Goal: Book appointment/travel/reservation

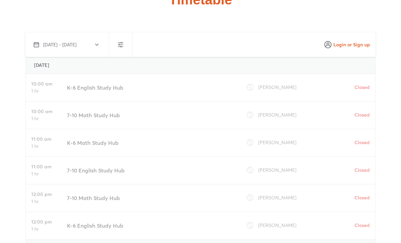
scroll to position [1927, 0]
click at [361, 86] on h4 "Closed" at bounding box center [359, 86] width 21 height 7
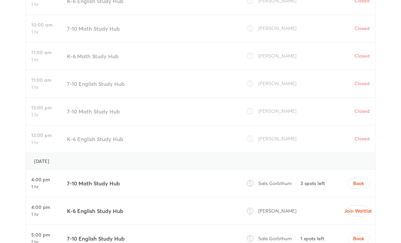
scroll to position [2012, 0]
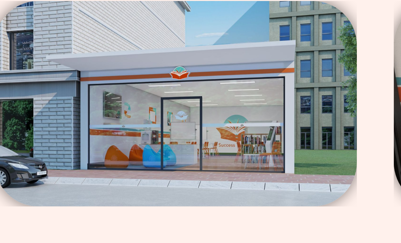
scroll to position [1025, 0]
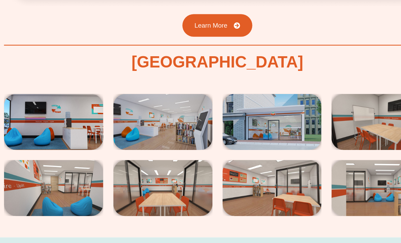
click at [56, 109] on img at bounding box center [62, 120] width 84 height 47
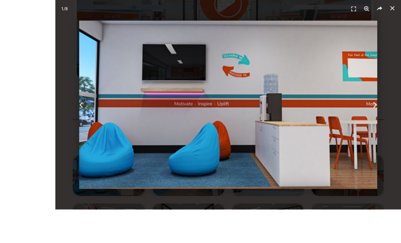
scroll to position [1005, 0]
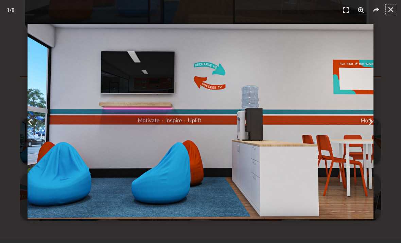
click at [390, 14] on link "Close (Esc)" at bounding box center [391, 9] width 10 height 10
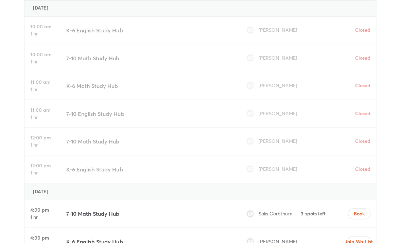
scroll to position [1919, 0]
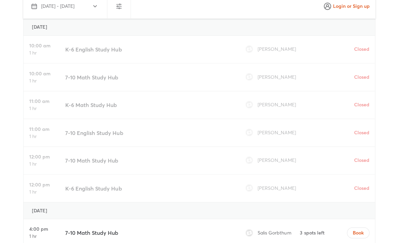
scroll to position [1900, 0]
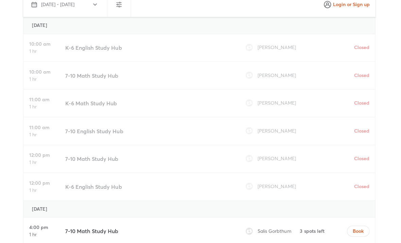
click at [371, 78] on div "10:00 am 1 hr 7-10 Math Study Hub Adam Noor Closed" at bounding box center [201, 77] width 350 height 28
click at [372, 77] on div "10:00 am 1 hr 7-10 Math Study Hub Adam Noor Closed" at bounding box center [201, 77] width 350 height 28
click at [365, 81] on div "Closed" at bounding box center [358, 76] width 29 height 27
click at [373, 72] on div "10:00 am 1 hr 7-10 Math Study Hub Adam Noor Closed" at bounding box center [201, 77] width 350 height 28
click at [370, 75] on div "Closed" at bounding box center [358, 76] width 29 height 27
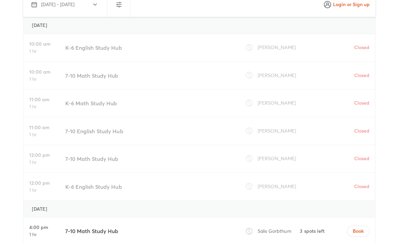
click at [366, 73] on h4 "Closed" at bounding box center [359, 76] width 21 height 7
click at [368, 76] on div "Closed" at bounding box center [358, 76] width 29 height 27
click at [357, 79] on div "Closed" at bounding box center [358, 76] width 29 height 27
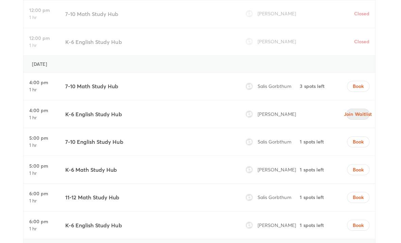
click at [362, 110] on span "Join Waitlist" at bounding box center [359, 113] width 12 height 7
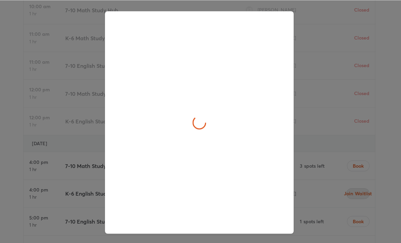
scroll to position [2045, 0]
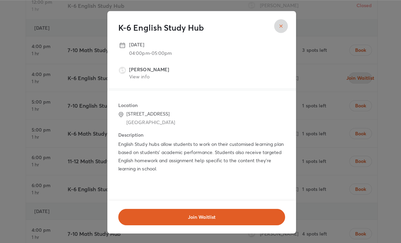
click at [139, 79] on link "View info" at bounding box center [139, 75] width 20 height 6
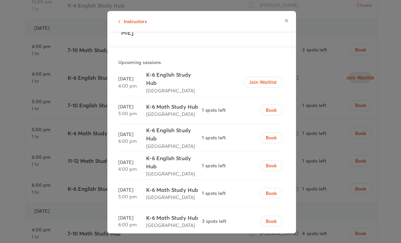
scroll to position [41, 0]
click at [288, 23] on button "button" at bounding box center [285, 21] width 14 height 14
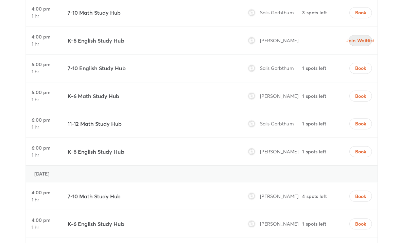
scroll to position [2129, 0]
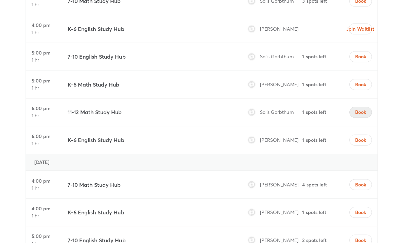
click at [362, 106] on button "Book" at bounding box center [359, 111] width 22 height 11
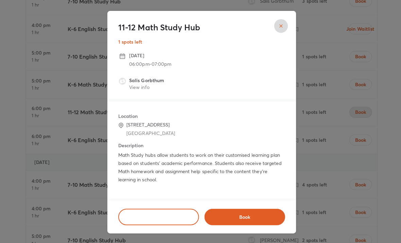
click at [139, 90] on link "View info" at bounding box center [139, 86] width 20 height 6
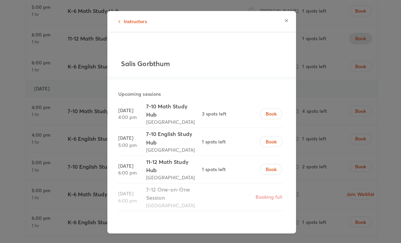
scroll to position [2219, 0]
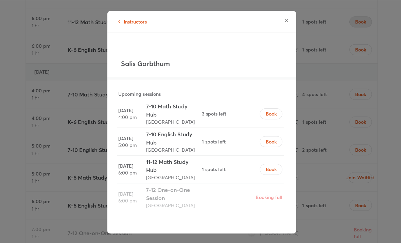
click at [128, 25] on span "Instructors" at bounding box center [134, 21] width 23 height 7
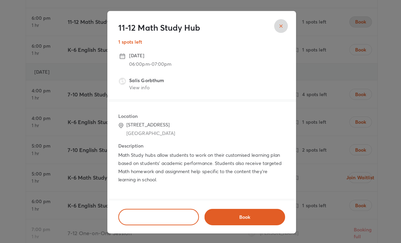
click at [282, 26] on button "close" at bounding box center [280, 26] width 14 height 14
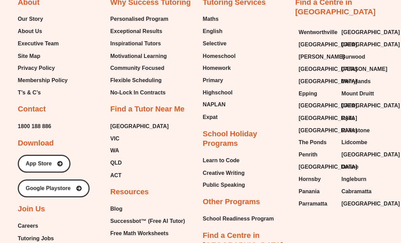
scroll to position [3936, 0]
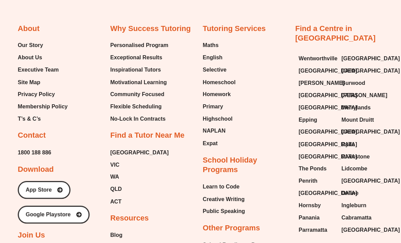
click at [119, 146] on span "[GEOGRAPHIC_DATA]" at bounding box center [141, 151] width 58 height 10
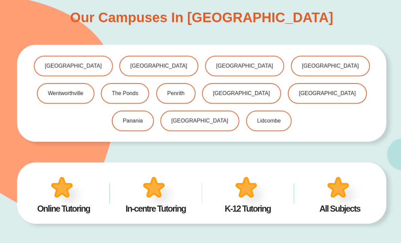
scroll to position [366, 0]
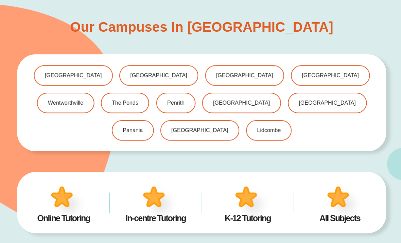
click at [300, 74] on span "[GEOGRAPHIC_DATA]" at bounding box center [328, 74] width 57 height 5
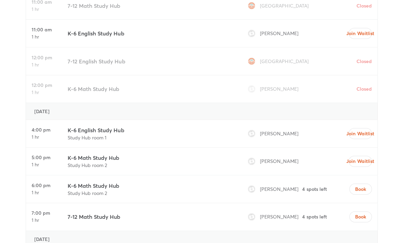
scroll to position [1939, 0]
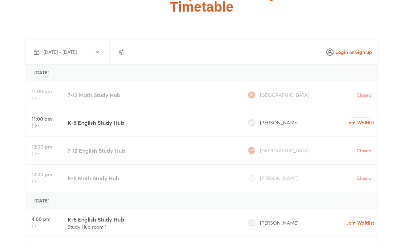
click at [364, 91] on h4 "Closed" at bounding box center [359, 94] width 21 height 7
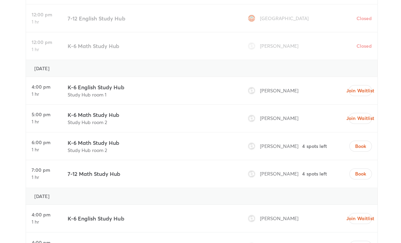
scroll to position [2069, 0]
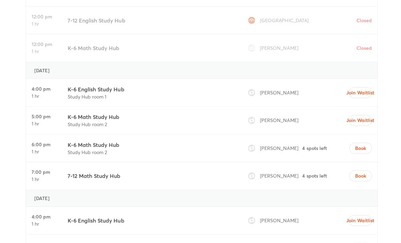
click at [283, 142] on li "Parina Johar" at bounding box center [271, 147] width 50 height 10
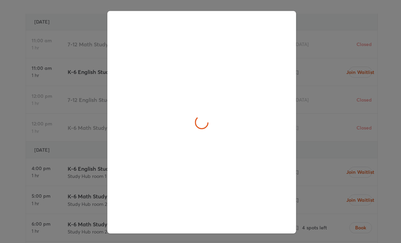
click at [327, 127] on div at bounding box center [200, 121] width 401 height 243
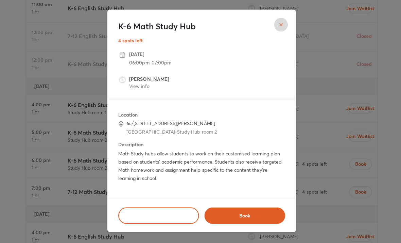
click at [280, 20] on button "close" at bounding box center [280, 26] width 14 height 14
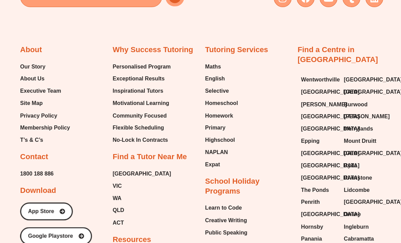
scroll to position [3914, 0]
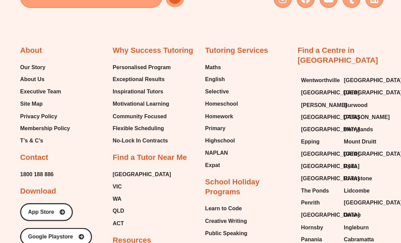
click at [330, 75] on span "Wentworthville" at bounding box center [319, 80] width 39 height 10
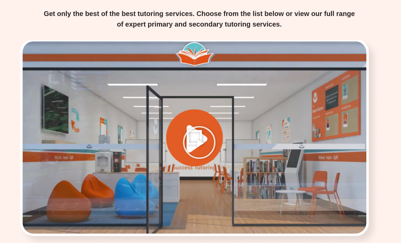
scroll to position [875, 0]
click at [210, 133] on icon "Play Video" at bounding box center [201, 141] width 34 height 34
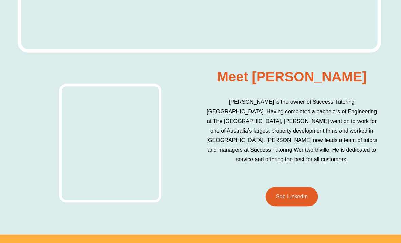
scroll to position [2772, 0]
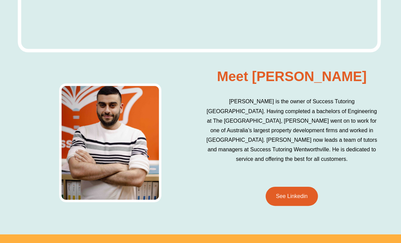
click at [273, 185] on link "See Linkedin" at bounding box center [293, 194] width 52 height 19
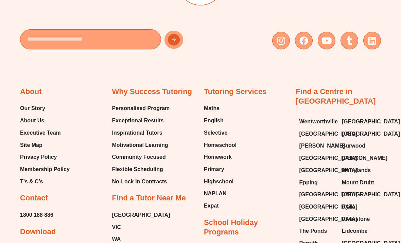
scroll to position [3992, 0]
click at [328, 153] on span "[GEOGRAPHIC_DATA]" at bounding box center [329, 158] width 58 height 10
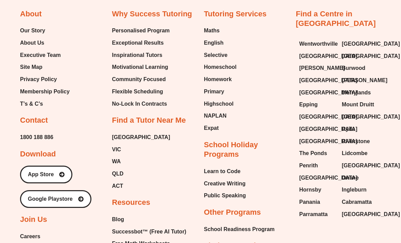
scroll to position [2771, 0]
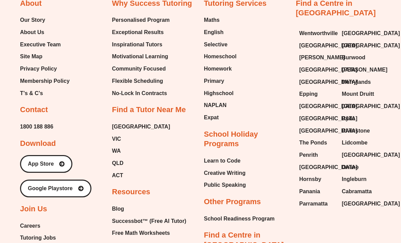
click at [324, 126] on span "[GEOGRAPHIC_DATA]" at bounding box center [329, 131] width 58 height 10
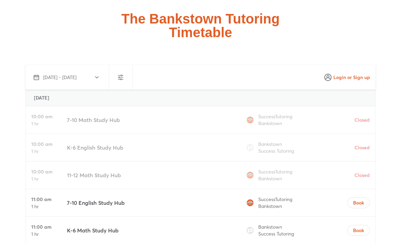
scroll to position [1980, 0]
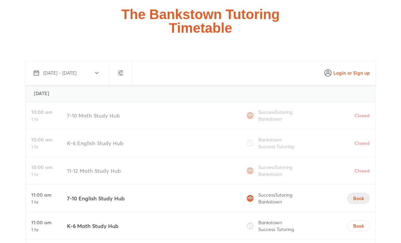
click at [358, 195] on span "Book" at bounding box center [358, 198] width 11 height 7
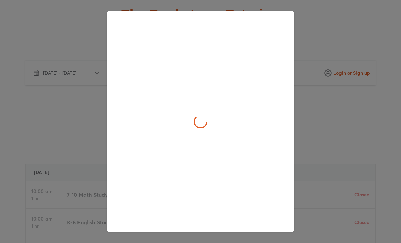
click at [391, 49] on div at bounding box center [200, 121] width 401 height 243
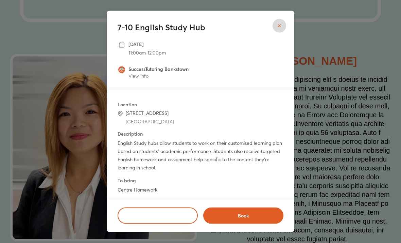
scroll to position [3021, 0]
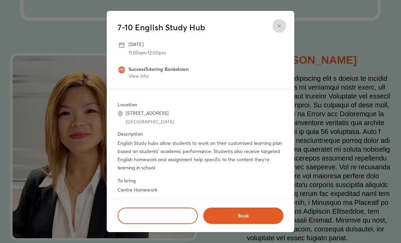
click at [283, 33] on button "close" at bounding box center [280, 26] width 14 height 14
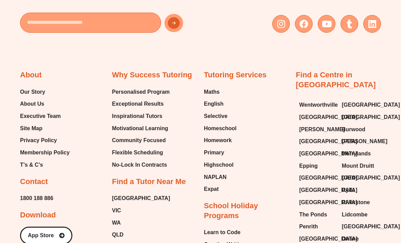
scroll to position [4226, 0]
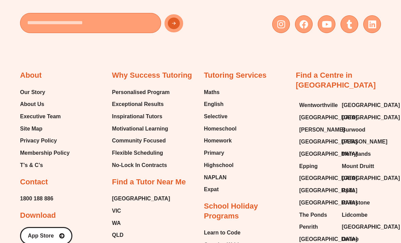
click at [325, 112] on span "[GEOGRAPHIC_DATA]" at bounding box center [329, 117] width 58 height 10
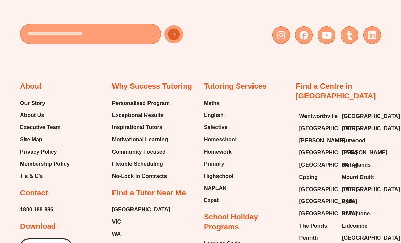
click at [326, 111] on span "Wentworthville" at bounding box center [319, 116] width 39 height 10
